Goal: Book appointment/travel/reservation

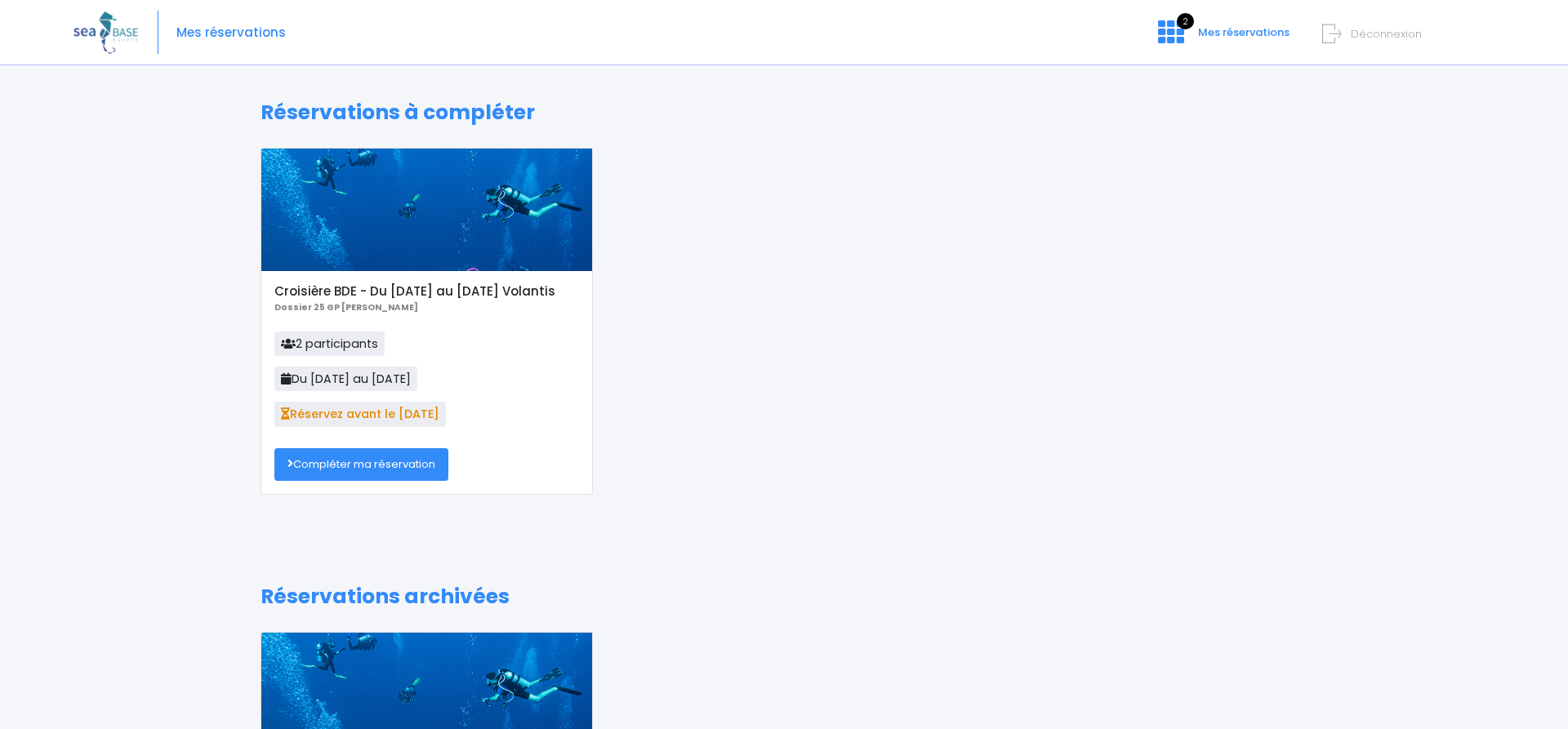
click at [353, 466] on link "Compléter ma réservation" at bounding box center [361, 465] width 174 height 33
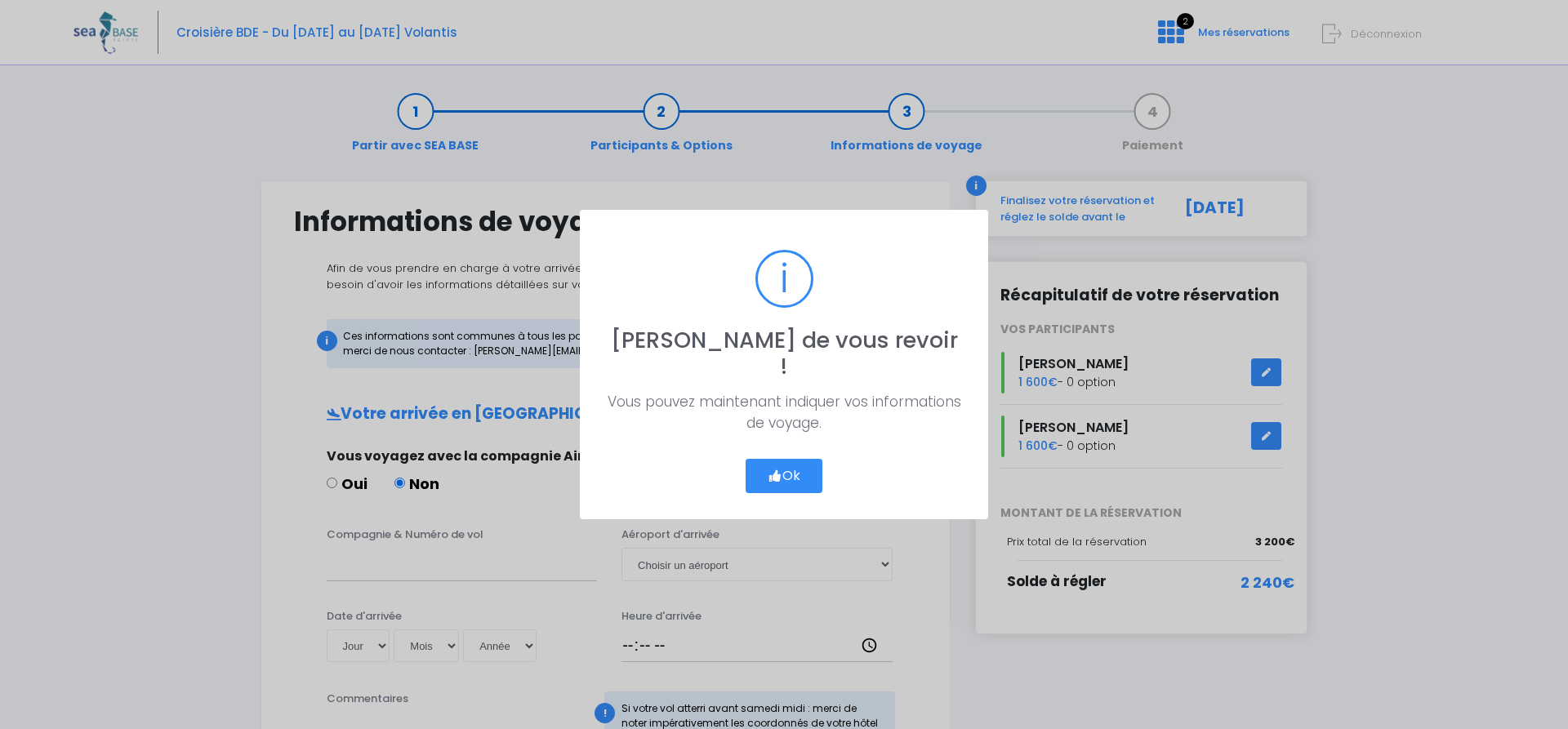
click at [790, 459] on button "Ok" at bounding box center [784, 476] width 77 height 34
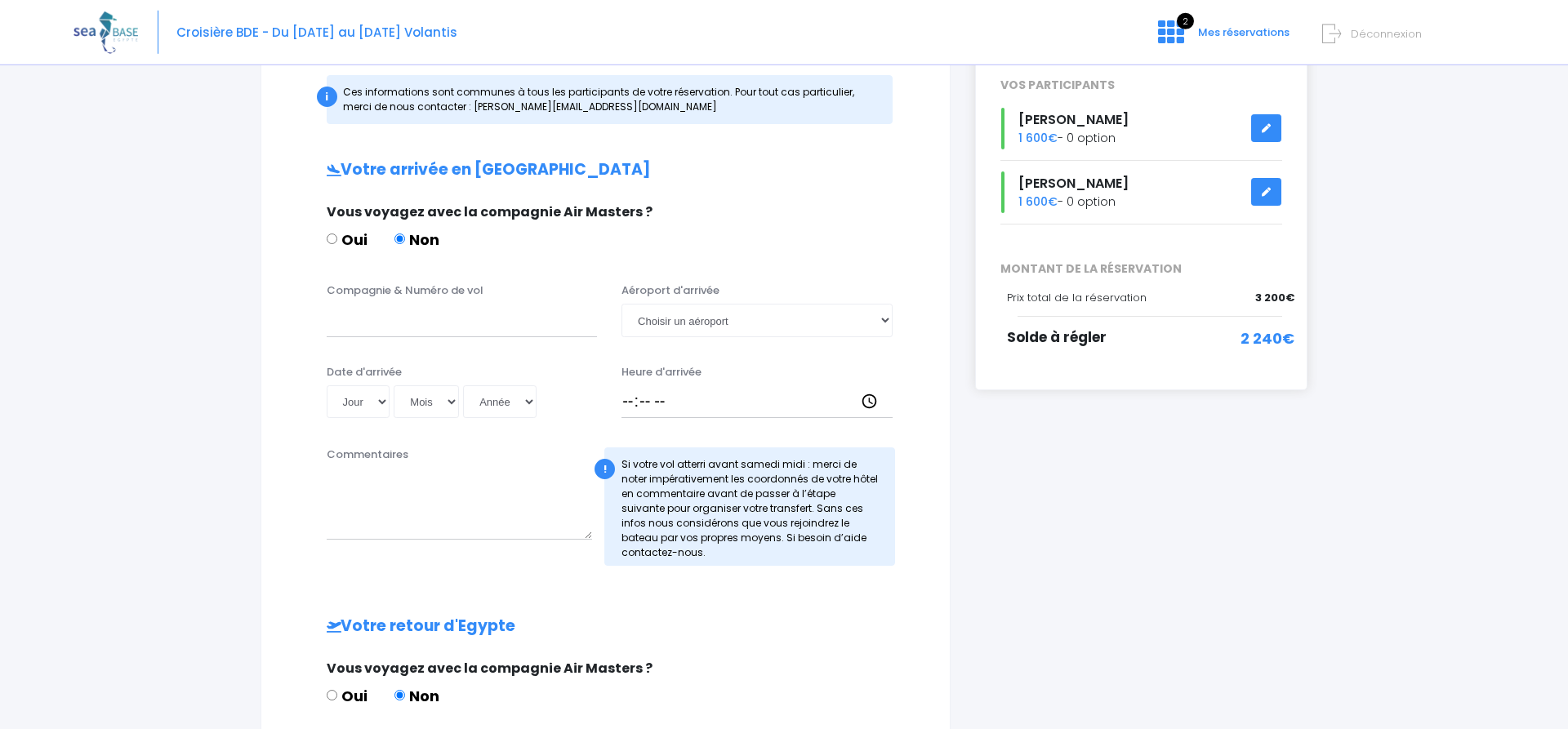
scroll to position [250, 0]
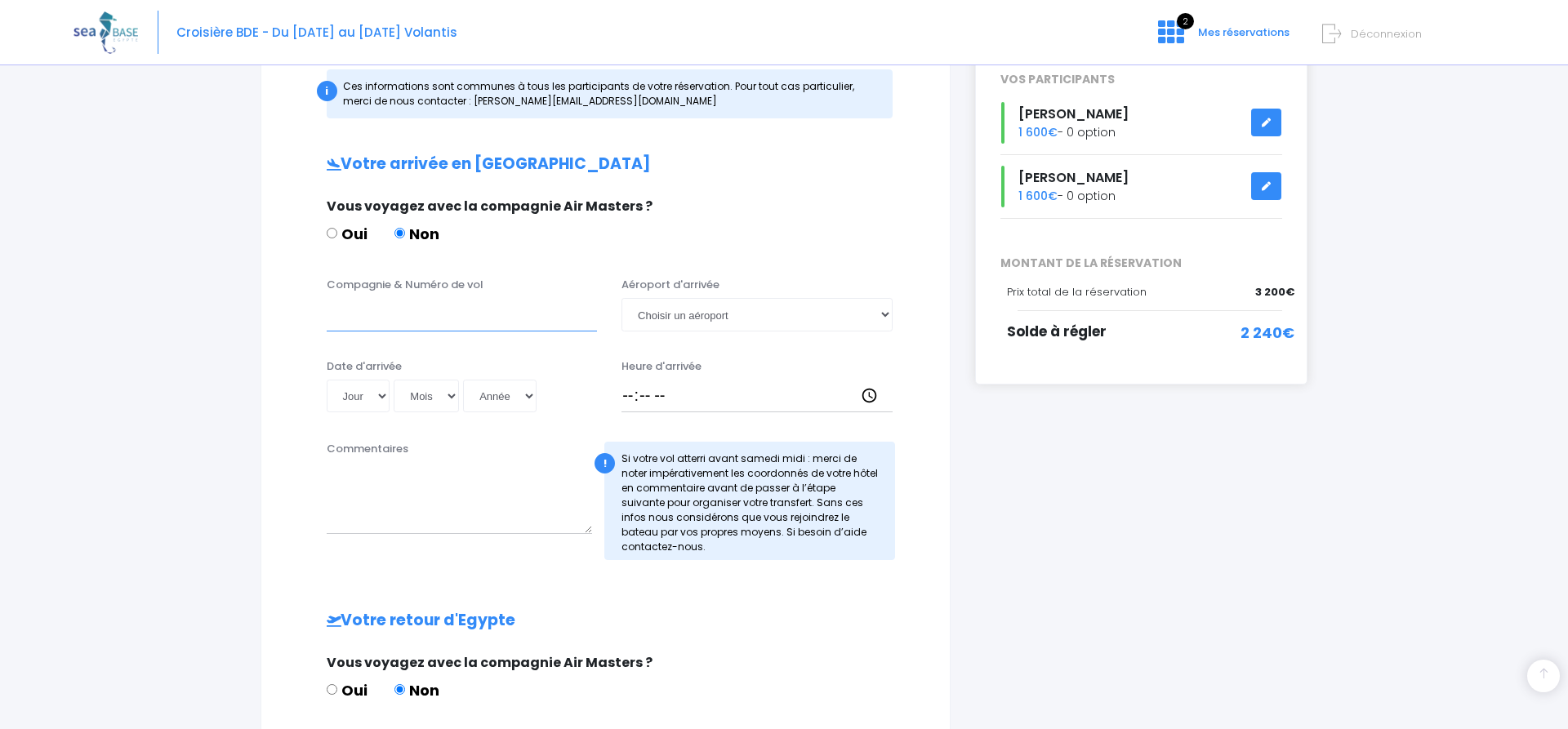
click at [384, 320] on input "Compagnie & Numéro de vol" at bounding box center [462, 314] width 271 height 33
type input "swissair"
click at [621, 298] on select "Choisir un aéroport Hurghada Marsa Alam" at bounding box center [757, 314] width 271 height 33
select select "Hurghada"
click option "Hurghada" at bounding box center [0, 0] width 0 height 0
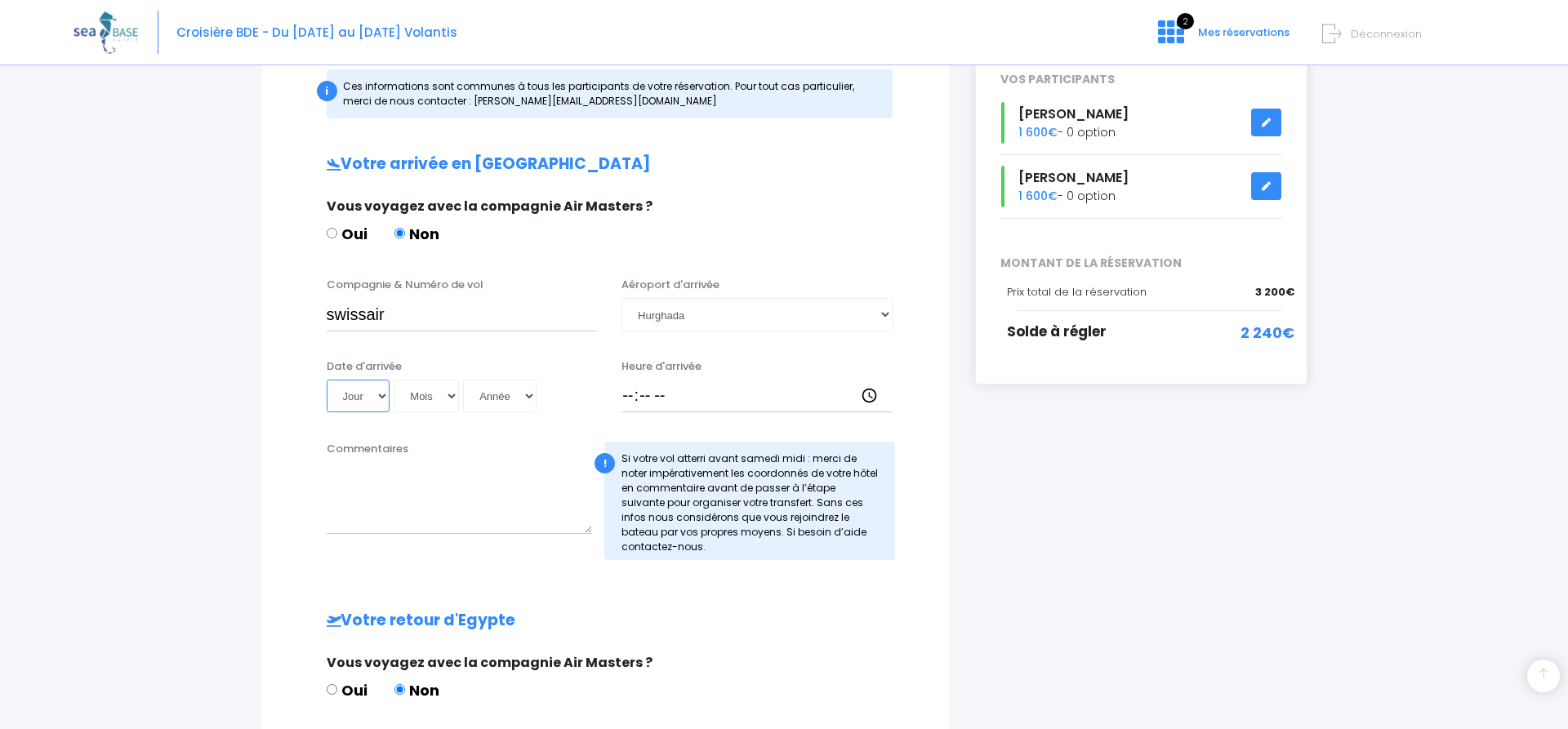
click at [327, 380] on select "Jour 01 02 03 04 05 06 07 08 09 10 11 12 13 14 15 16 17 18 19 20 21 22 23 24 25…" at bounding box center [359, 396] width 63 height 33
select select "01"
click option "01" at bounding box center [0, 0] width 0 height 0
click at [394, 380] on select "Mois 01 02 03 04 05 06 07 08 09 10 11 12" at bounding box center [426, 396] width 65 height 33
select select "11"
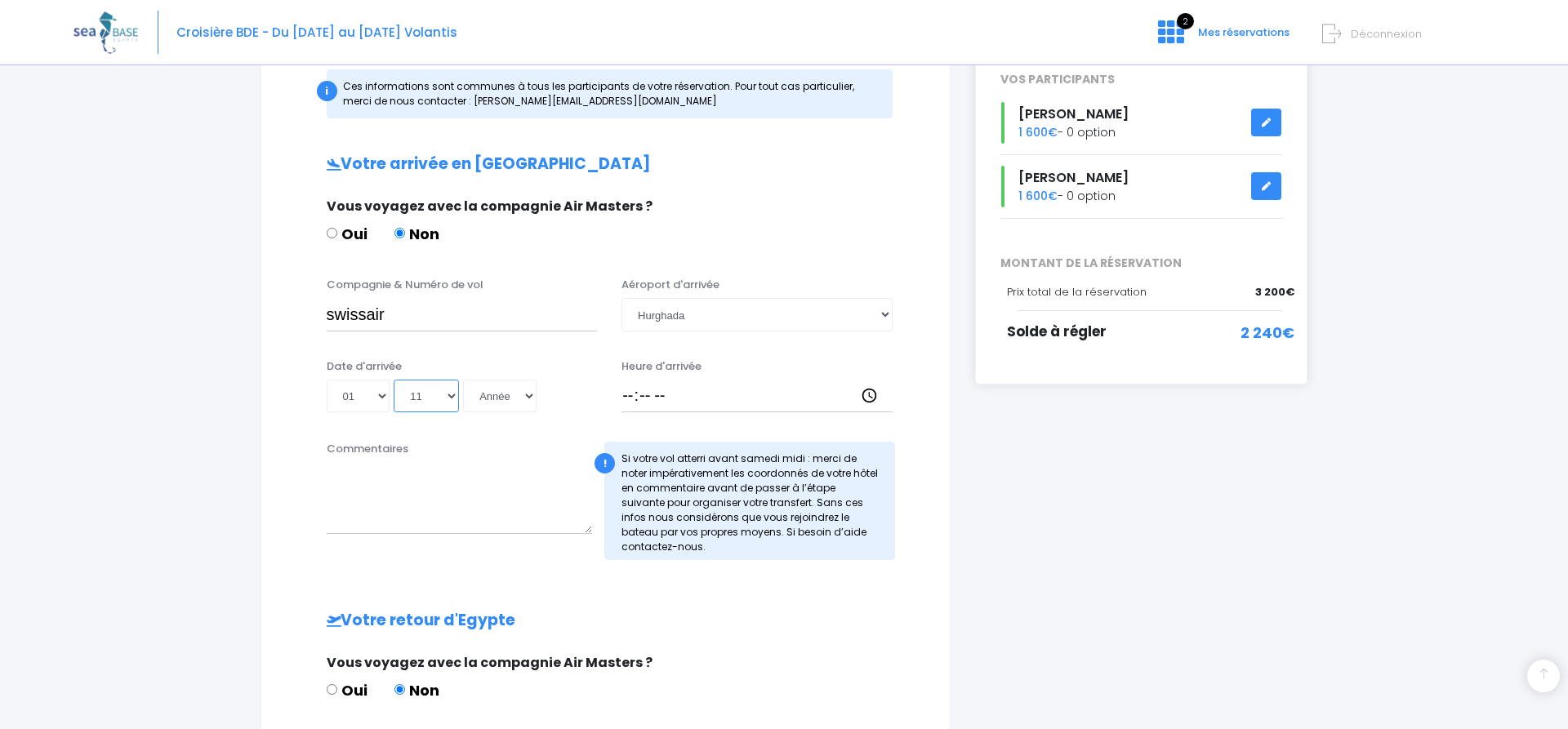
click option "11" at bounding box center [0, 0] width 0 height 0
click at [463, 380] on select "Année 2045 2044 2043 2042 2041 2040 2039 2038 2037 2036 2035 2034 2033 2032 203…" at bounding box center [500, 396] width 74 height 33
select select "2025"
click option "2025" at bounding box center [0, 0] width 0 height 0
type input "2025-11-01"
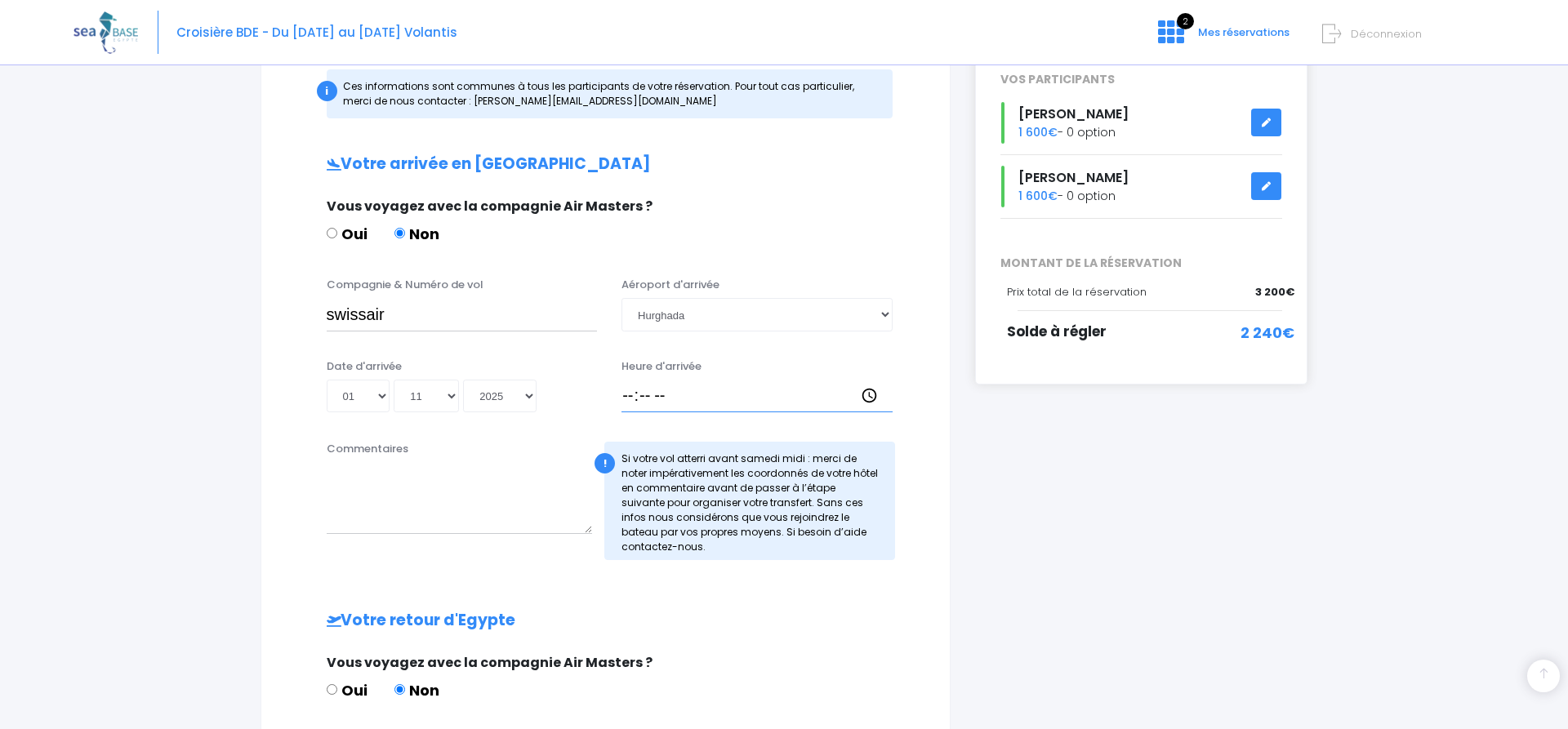
click at [631, 398] on input "Heure d'arrivée" at bounding box center [757, 396] width 271 height 33
type input "18:00"
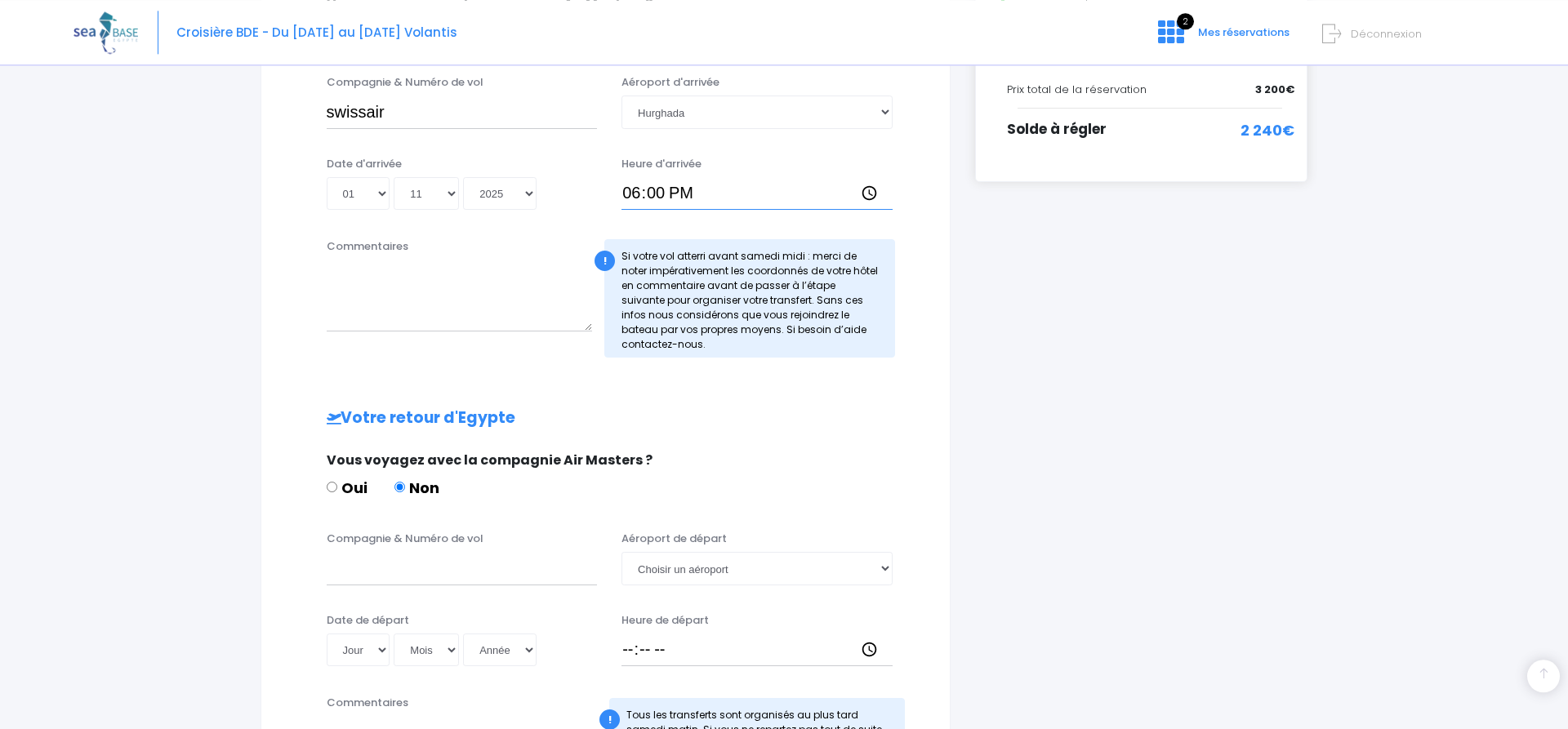
scroll to position [500, 0]
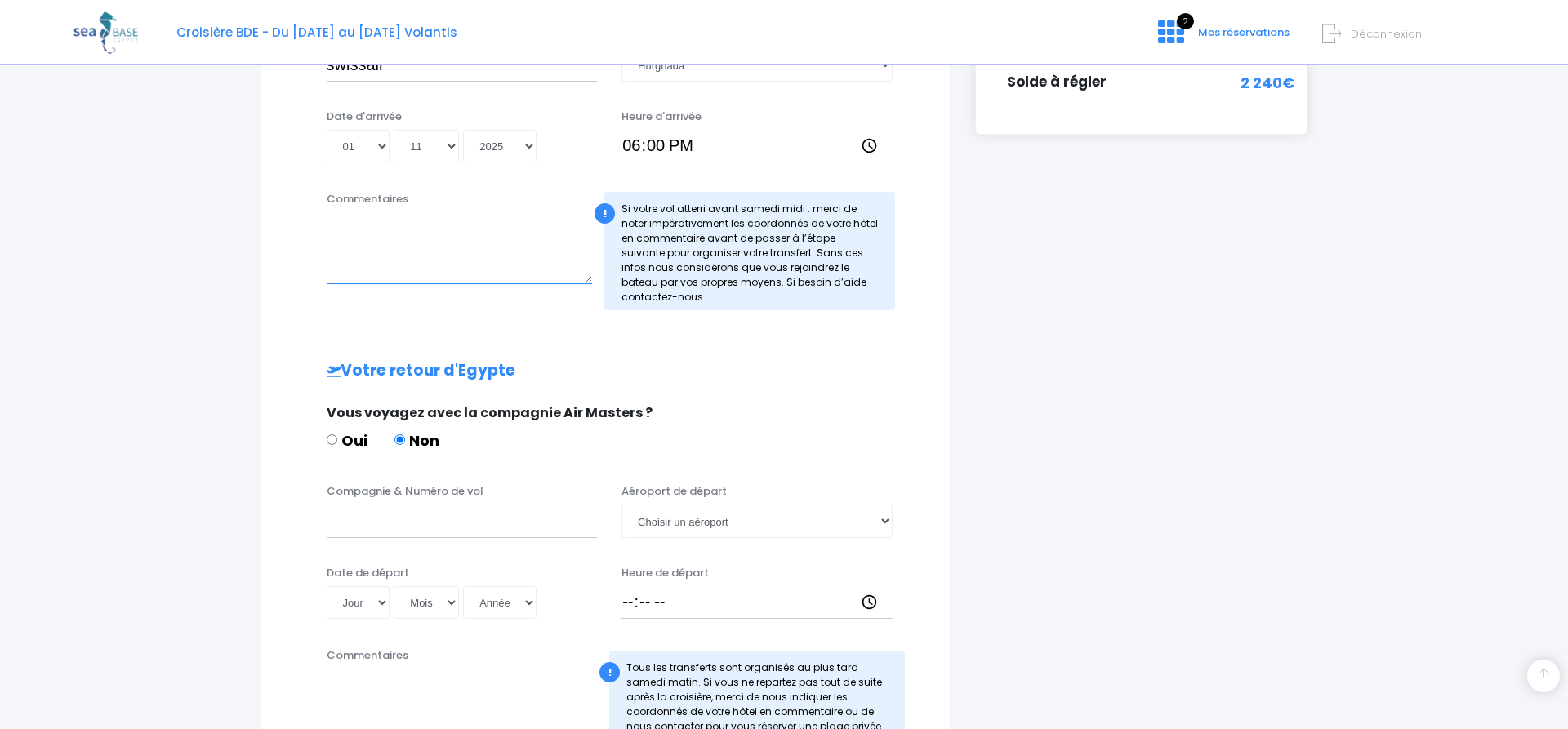
click at [393, 253] on textarea "Commentaires" at bounding box center [460, 248] width 266 height 72
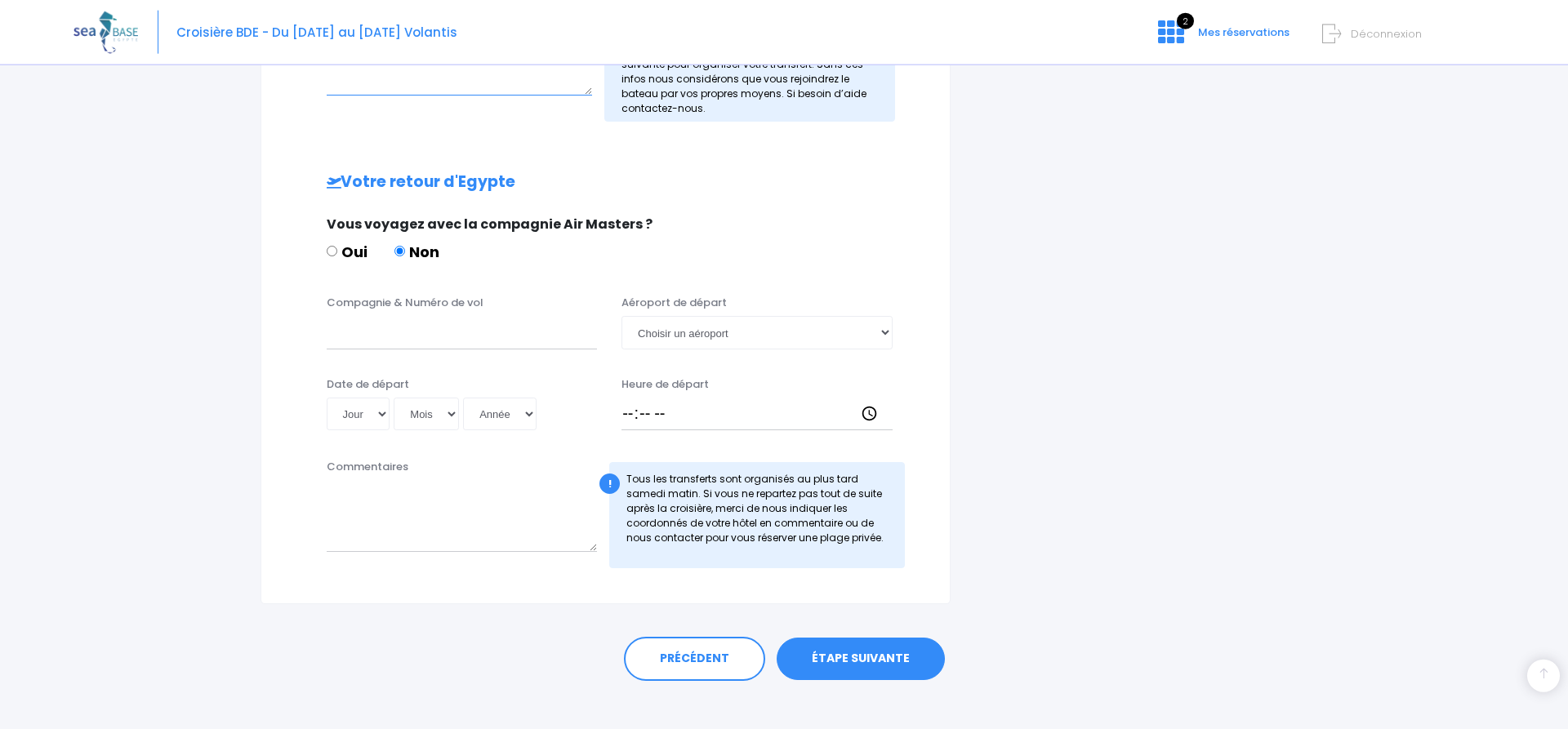
scroll to position [705, 0]
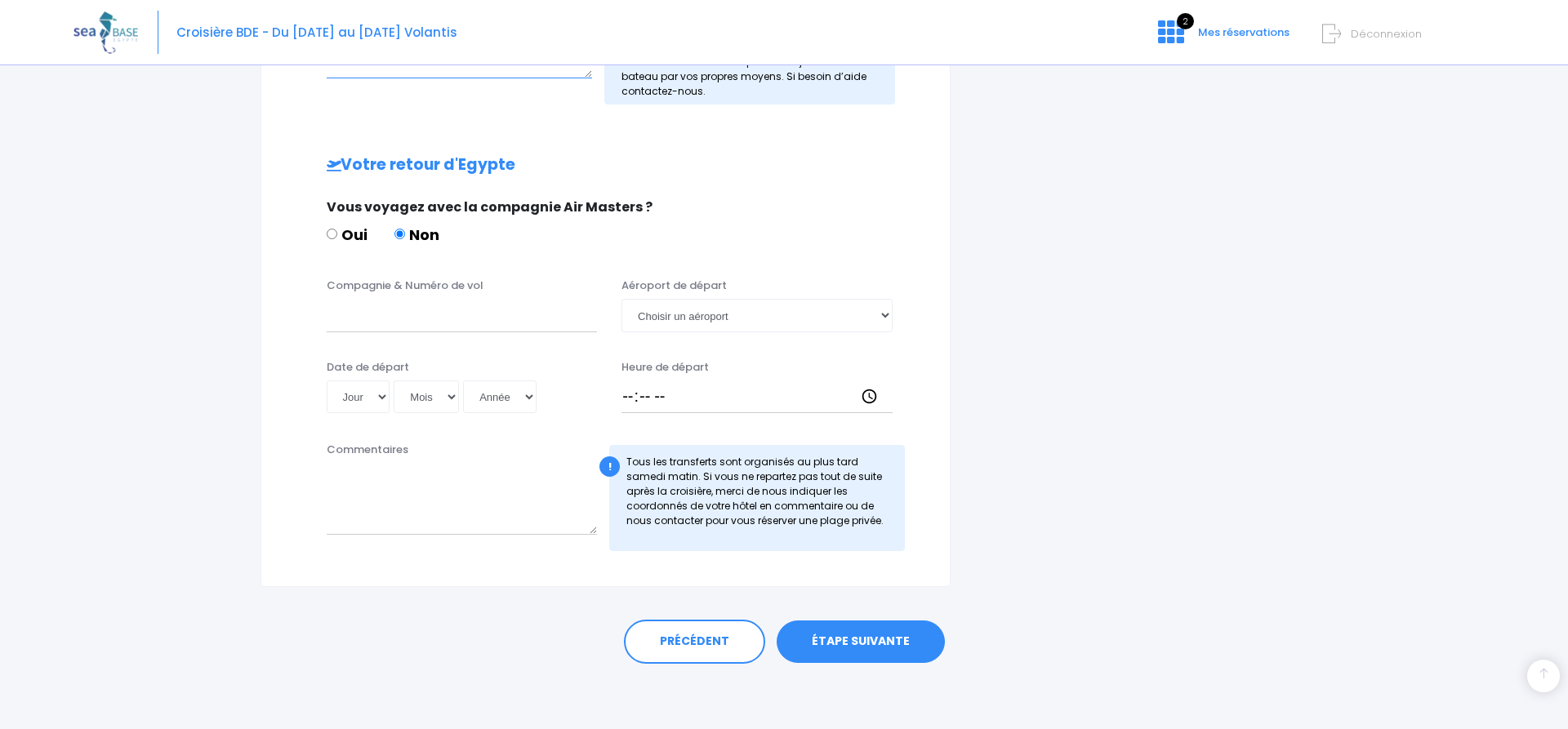
type textarea "VOL LX8130"
click at [366, 323] on input "Compagnie & Numéro de vol" at bounding box center [462, 315] width 271 height 33
type input "SWISSAIR"
click at [621, 299] on select "Choisir un aéroport Hurghada Marsa Alam" at bounding box center [757, 315] width 271 height 33
select select "Hurghada"
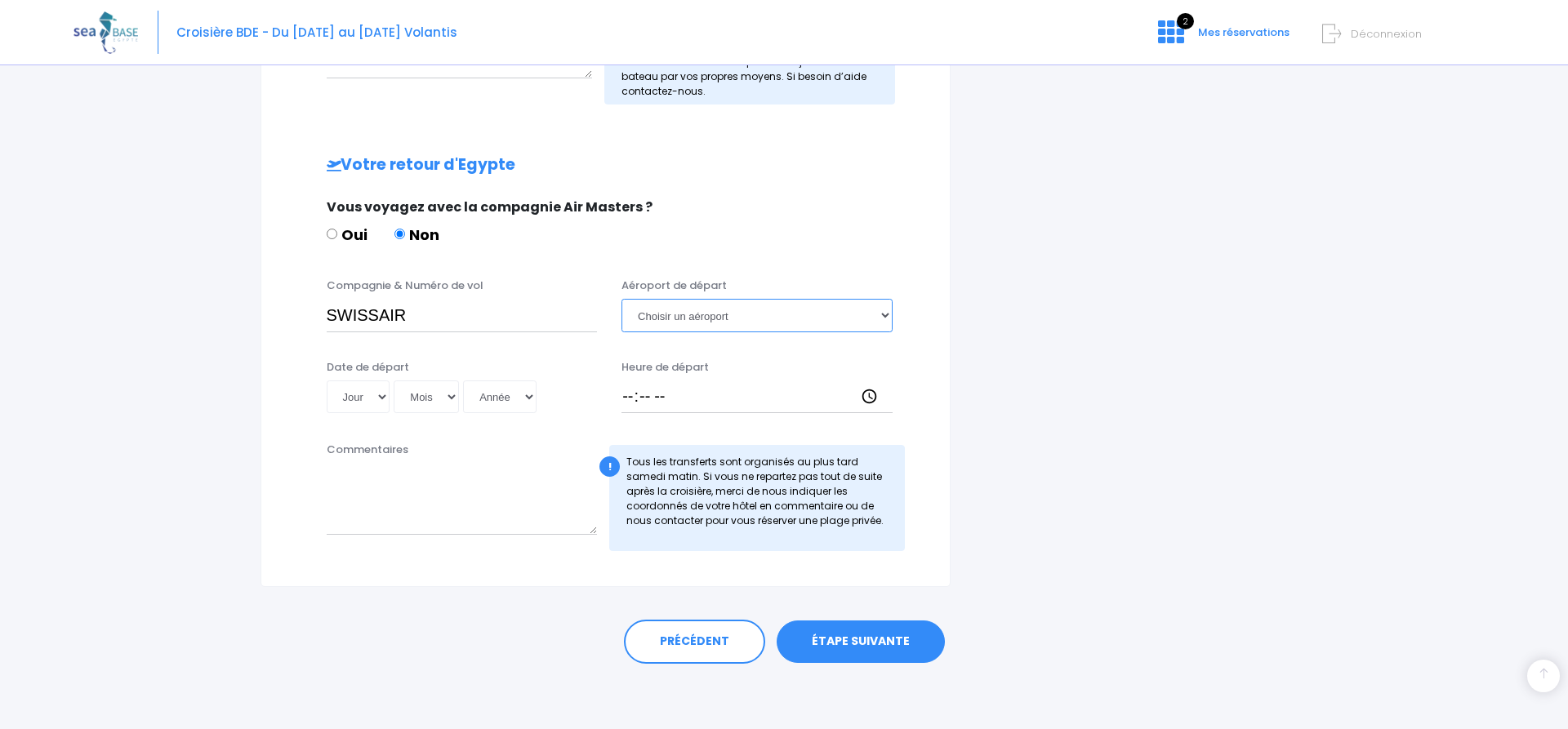
click option "Hurghada" at bounding box center [0, 0] width 0 height 0
click at [327, 381] on select "Jour 01 02 03 04 05 06 07 08 09 10 11 12 13 14 15 16 17 18 19 20 21 22 23 24 25…" at bounding box center [359, 397] width 63 height 33
select select "08"
click option "08" at bounding box center [0, 0] width 0 height 0
click at [394, 381] on select "Mois 01 02 03 04 05 06 07 08 09 10 11 12" at bounding box center [426, 397] width 65 height 33
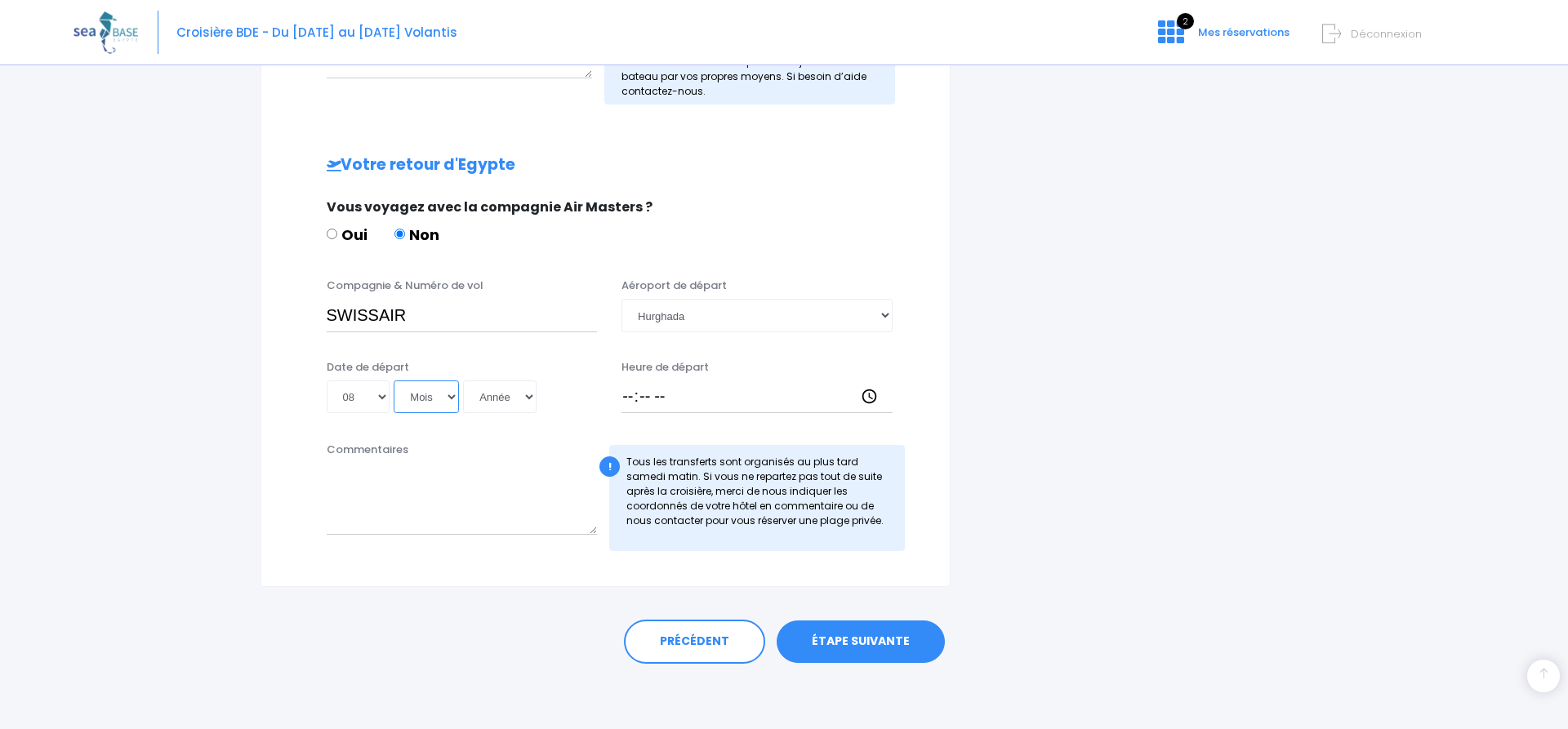
select select "11"
click option "11" at bounding box center [0, 0] width 0 height 0
click at [463, 381] on select "Année 2045 2044 2043 2042 2041 2040 2039 2038 2037 2036 2035 2034 2033 2032 203…" at bounding box center [500, 397] width 74 height 33
select select "2025"
click option "2025" at bounding box center [0, 0] width 0 height 0
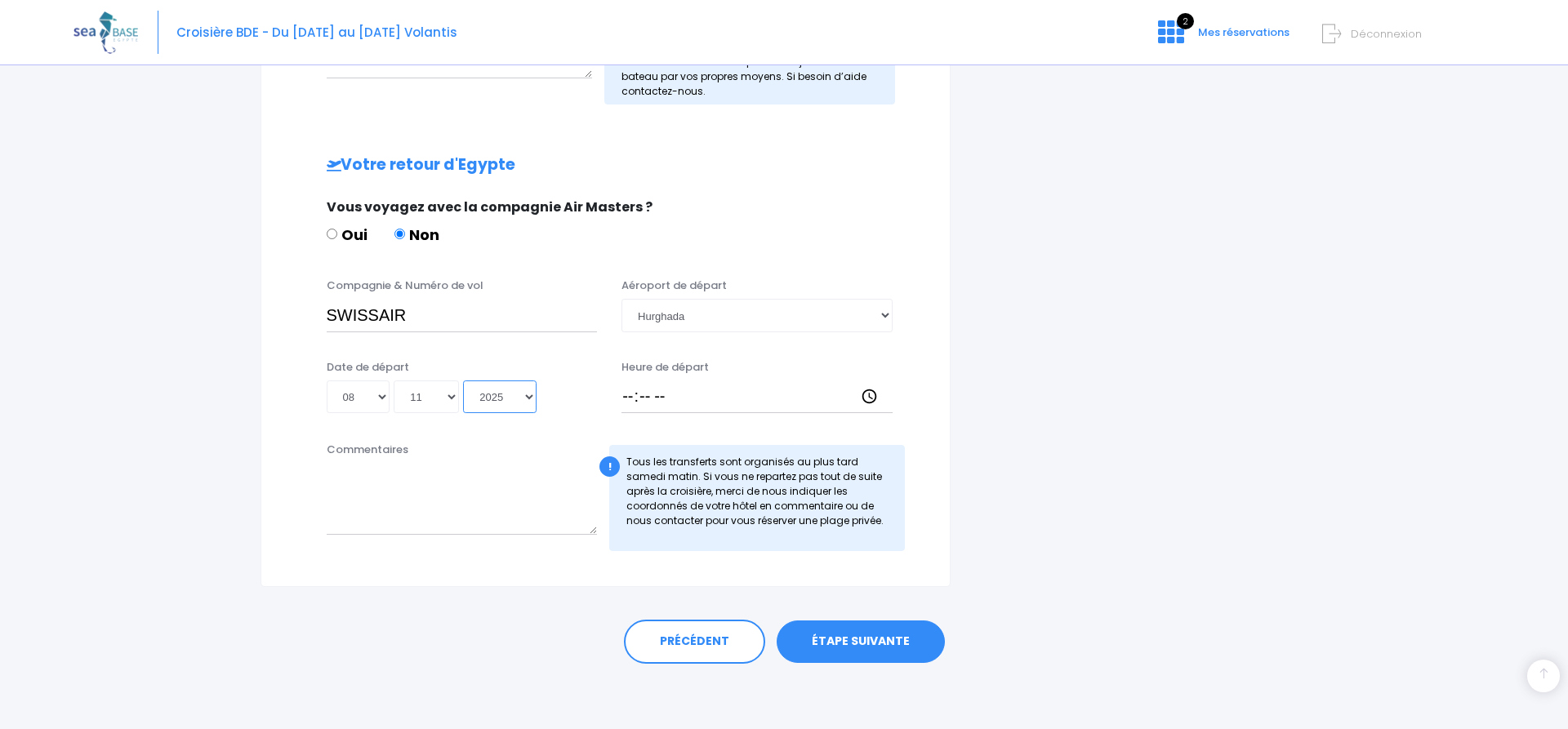
type input "2025-11-08"
click at [650, 392] on input "Heure de départ" at bounding box center [757, 397] width 271 height 33
click at [633, 400] on input "Heure de départ" at bounding box center [757, 397] width 271 height 33
type input "12:45"
click at [427, 498] on textarea "Commentaires" at bounding box center [462, 499] width 271 height 72
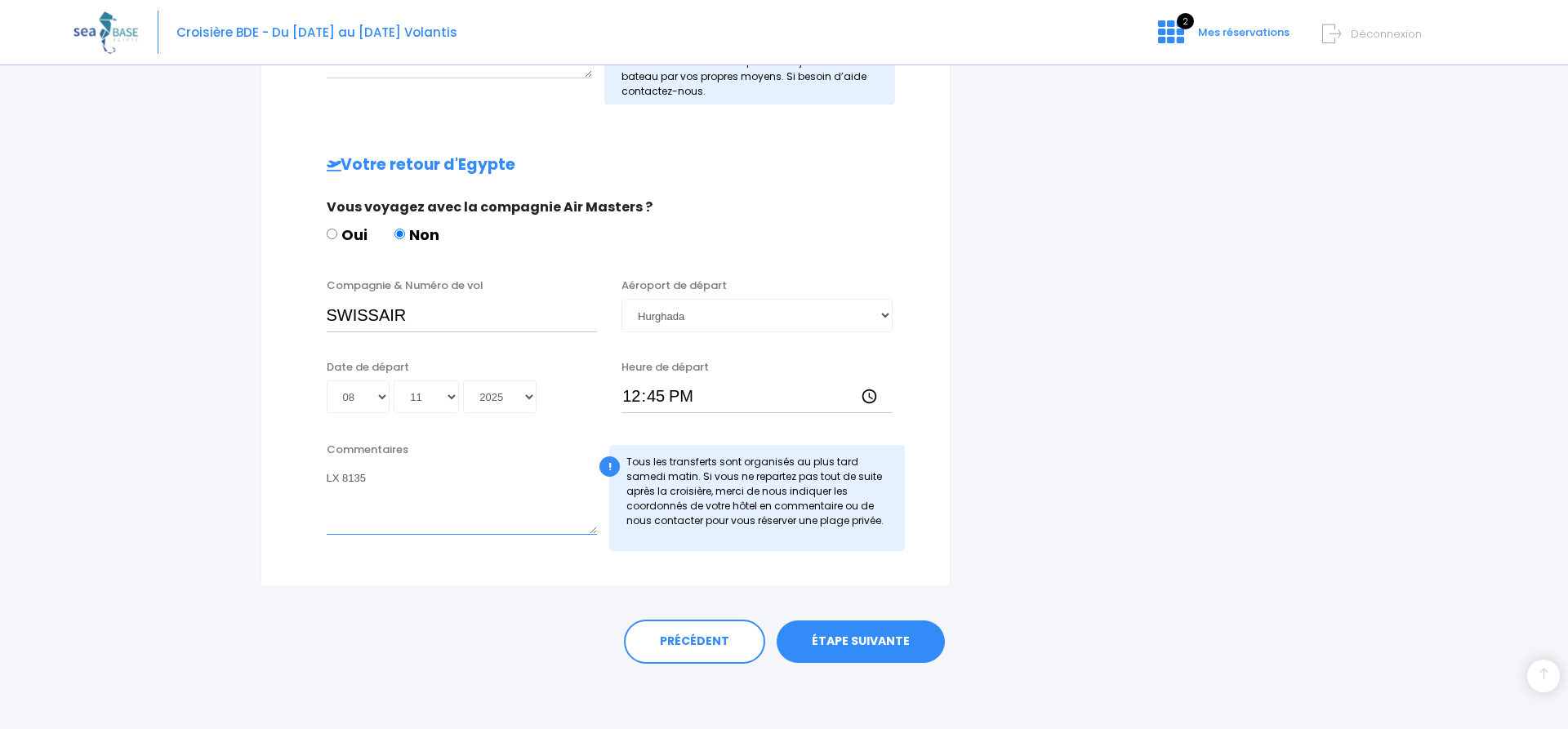
type textarea "LX 8135"
click at [867, 643] on link "ÉTAPE SUIVANTE" at bounding box center [860, 642] width 169 height 43
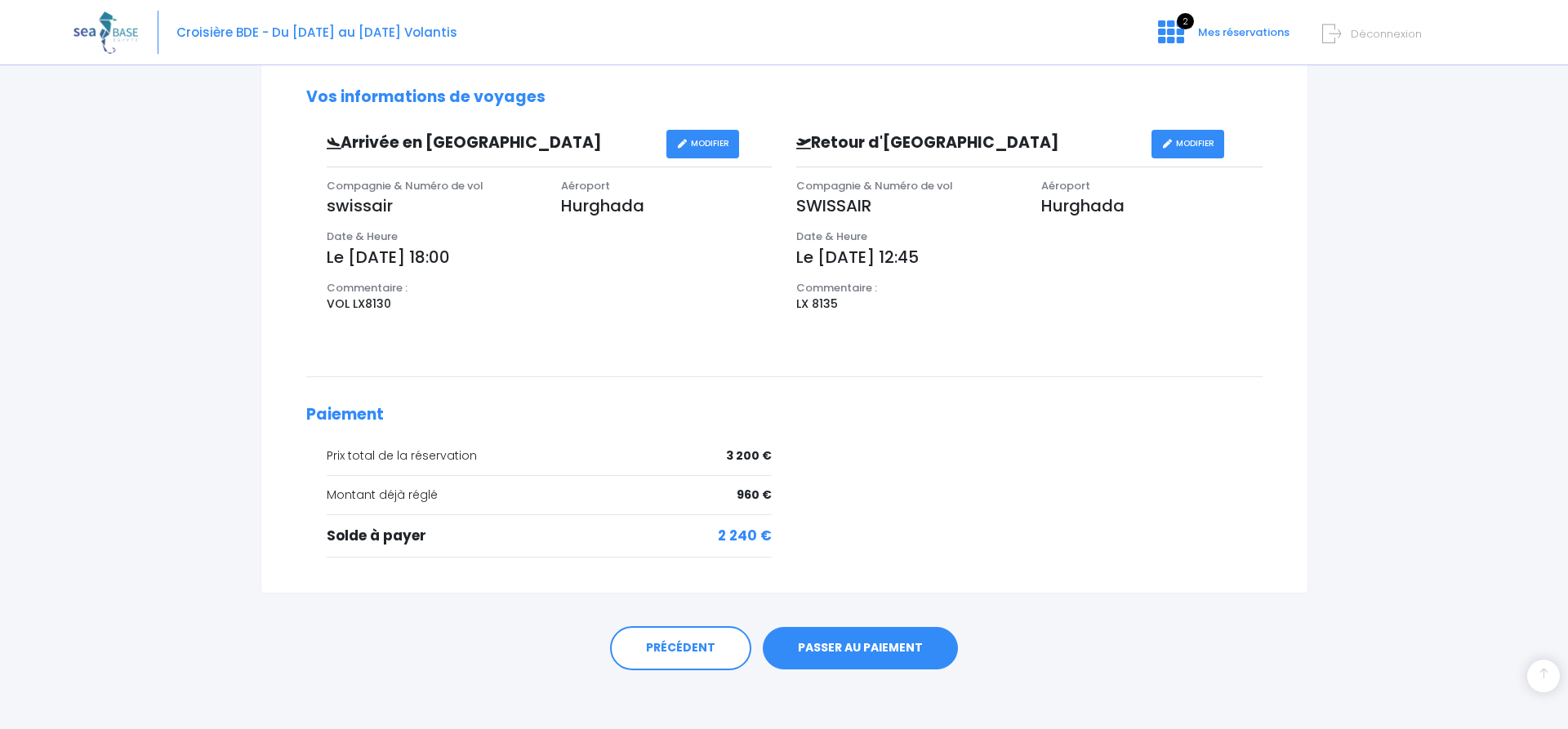
scroll to position [508, 0]
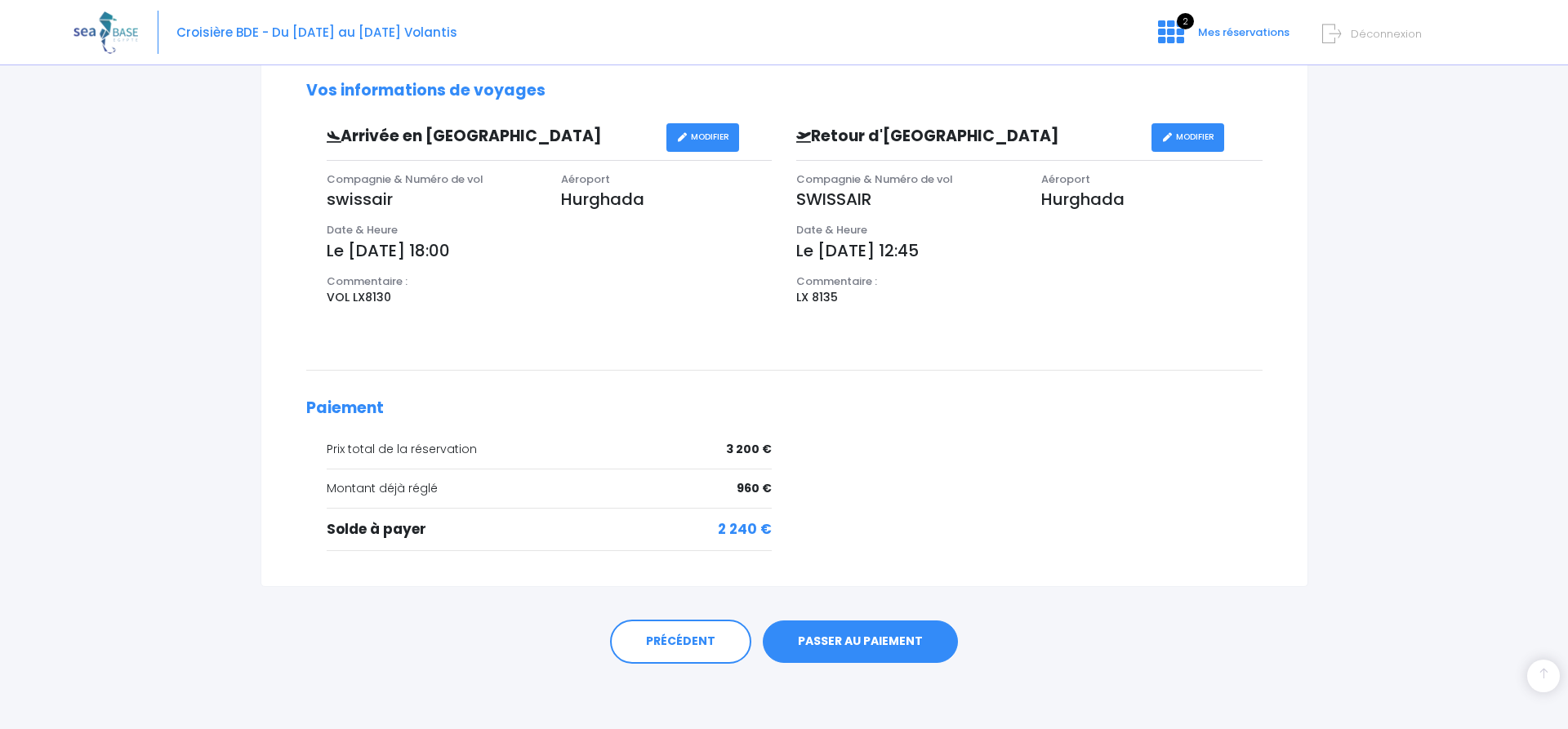
click at [853, 648] on link "PASSER AU PAIEMENT" at bounding box center [860, 642] width 195 height 43
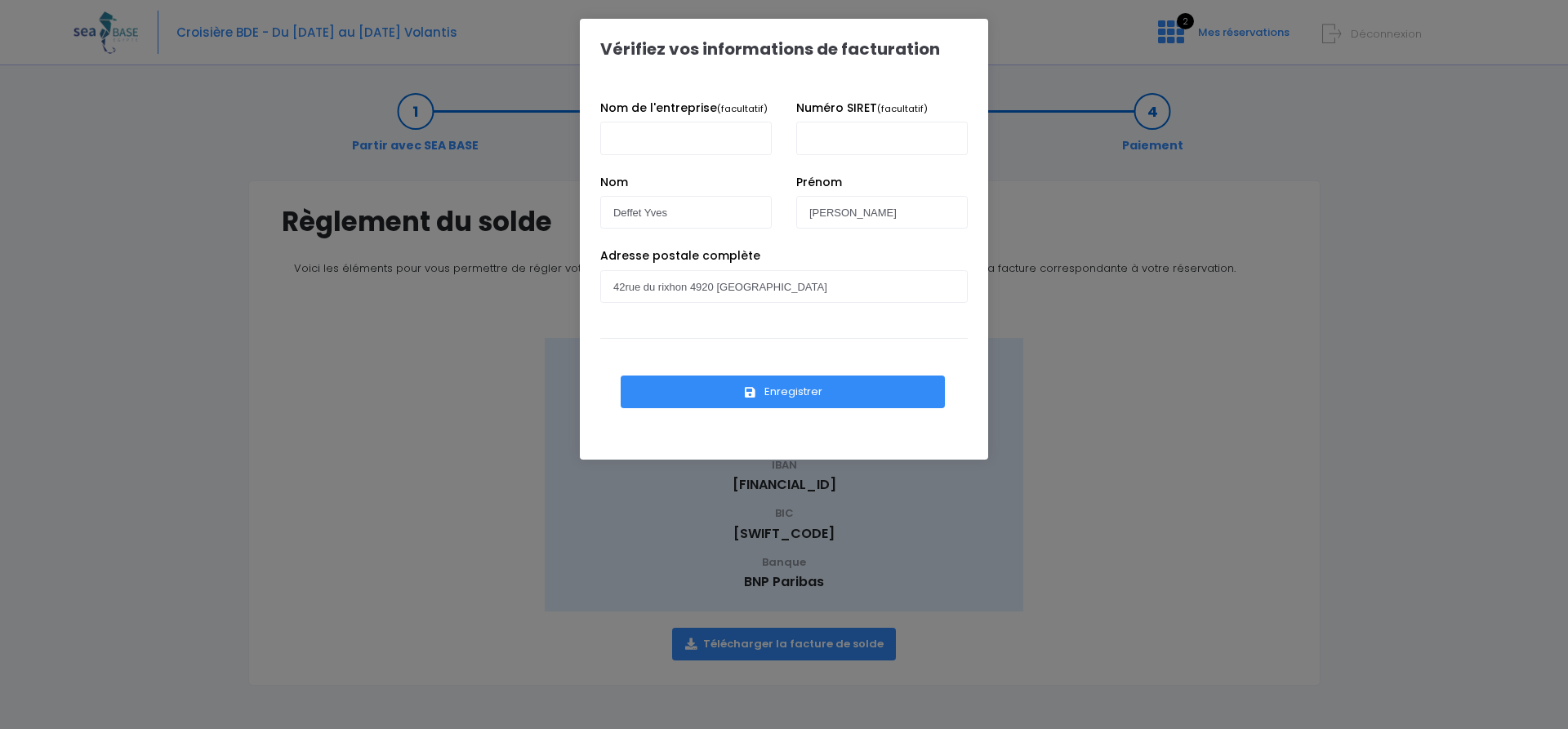
click at [776, 388] on button "Enregistrer" at bounding box center [782, 392] width 324 height 33
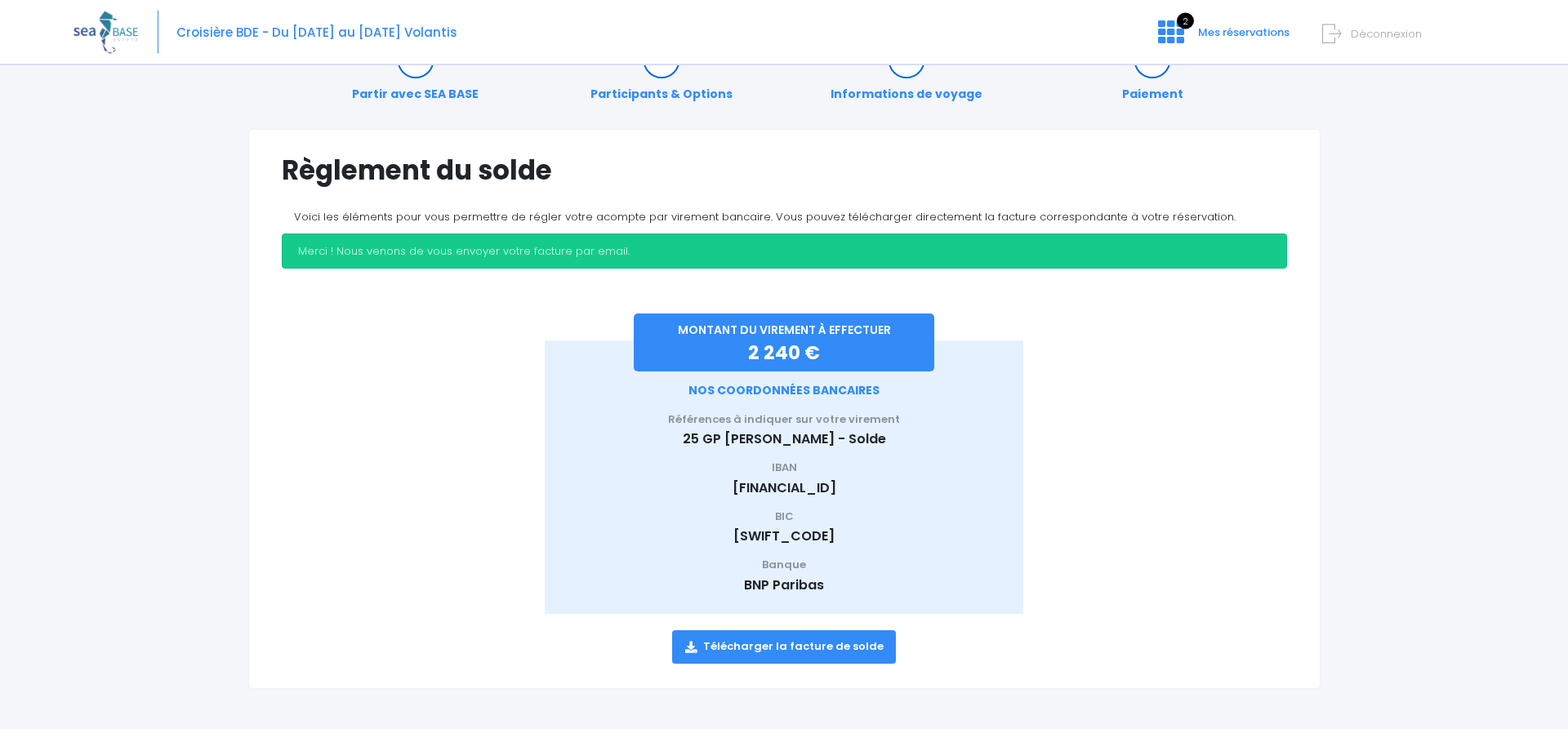
scroll to position [52, 0]
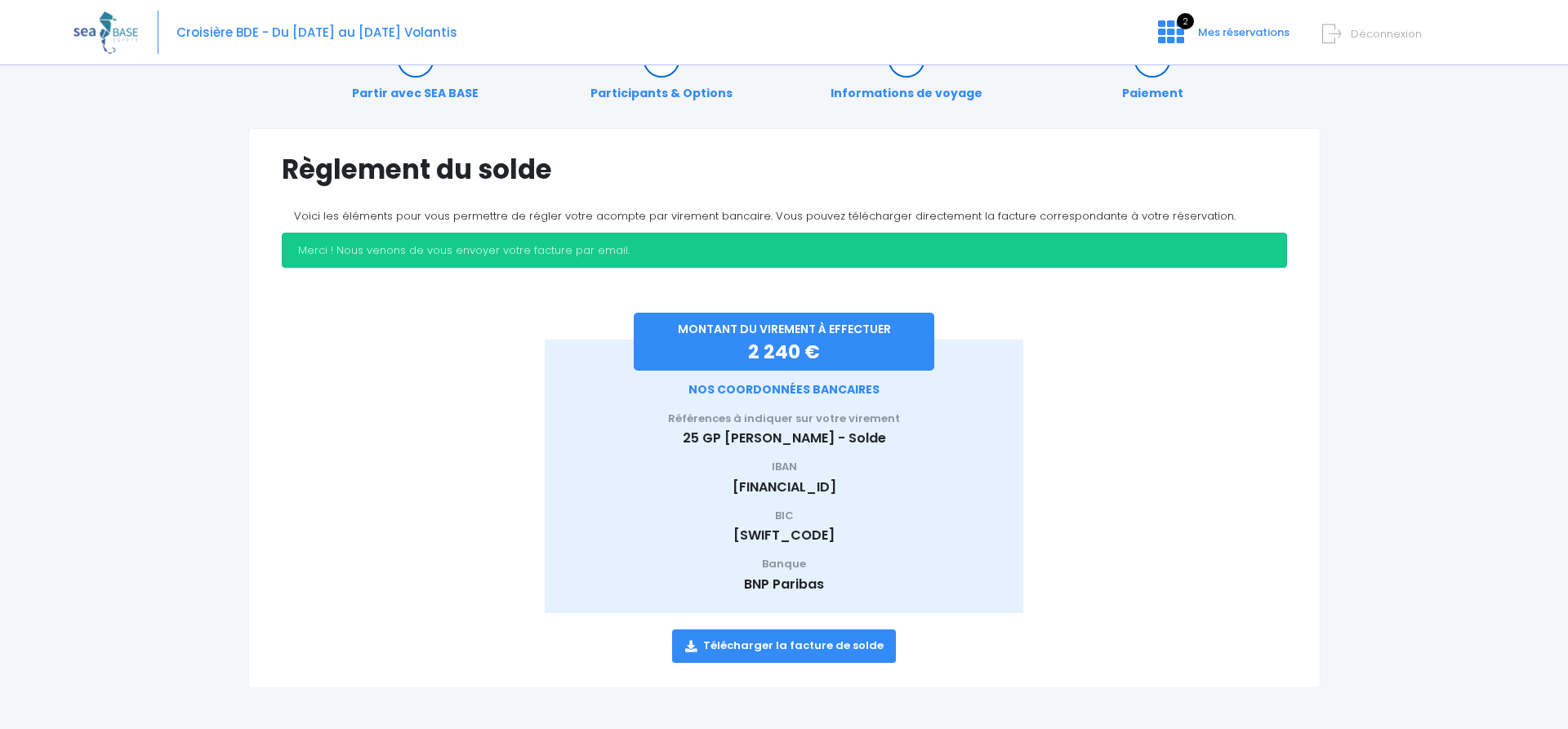
click at [799, 643] on link "Télécharger la facture de solde" at bounding box center [784, 646] width 224 height 33
